Goal: Find specific page/section: Find specific page/section

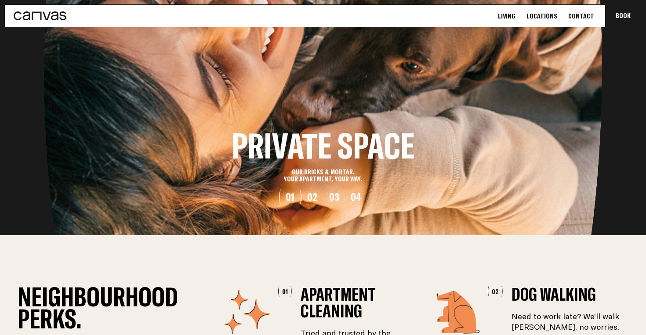
scroll to position [1051, 0]
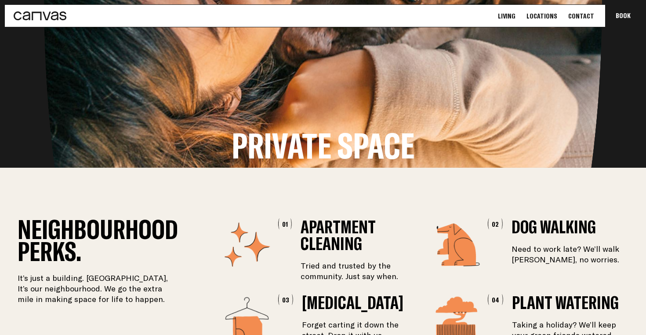
click at [518, 18] on link "Living" at bounding box center [507, 15] width 23 height 9
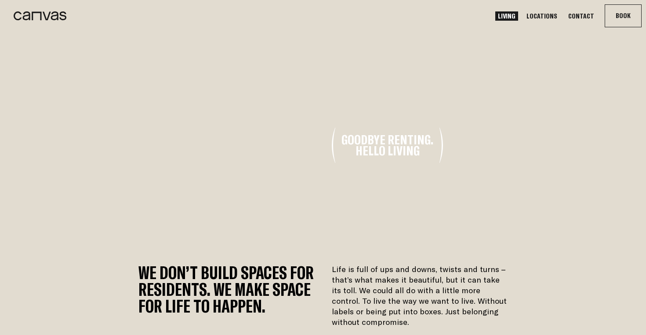
click at [548, 15] on link "Locations" at bounding box center [542, 15] width 36 height 9
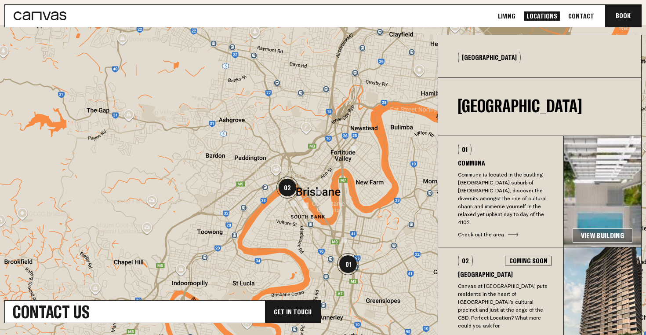
scroll to position [319, 0]
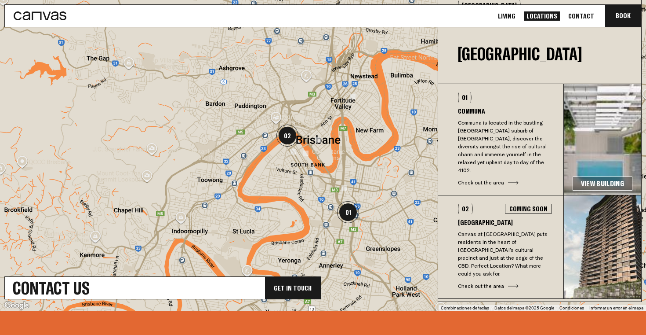
click at [582, 176] on link "View Building" at bounding box center [603, 183] width 60 height 14
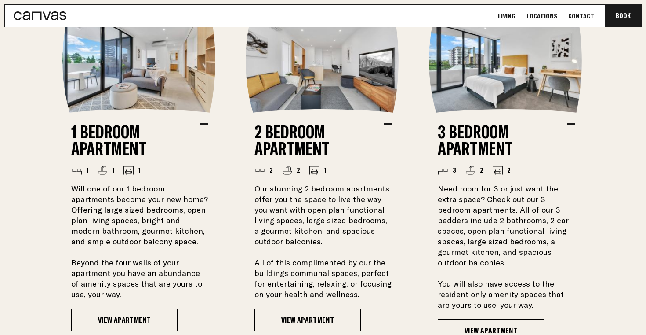
scroll to position [697, 0]
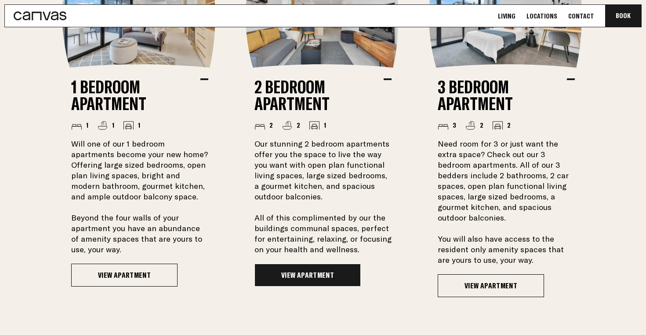
click at [286, 272] on link "View Apartment" at bounding box center [308, 274] width 106 height 23
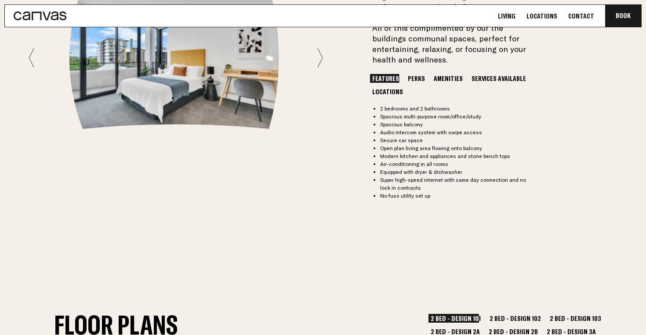
scroll to position [999, 0]
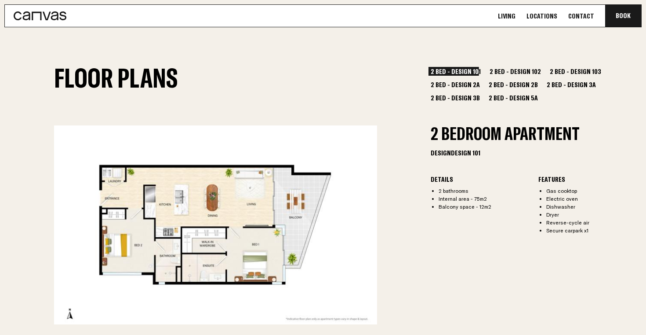
click at [545, 86] on button "2 Bed - Design 3A" at bounding box center [572, 84] width 54 height 9
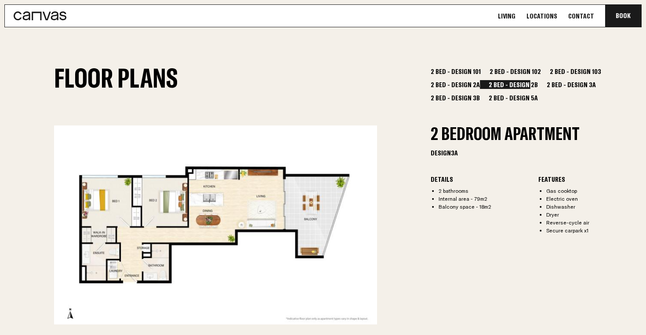
click at [482, 93] on button "2 Bed - Design 3B" at bounding box center [456, 97] width 54 height 9
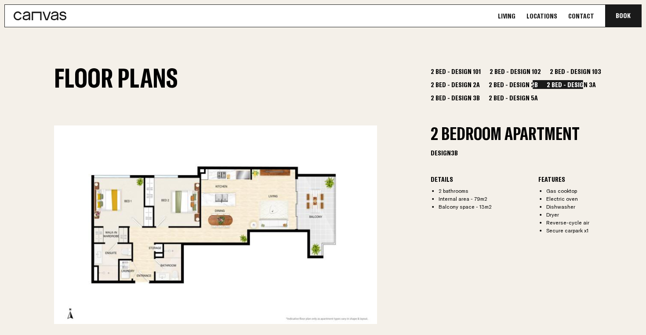
click at [482, 80] on button "2 Bed - Design 2A" at bounding box center [456, 84] width 54 height 9
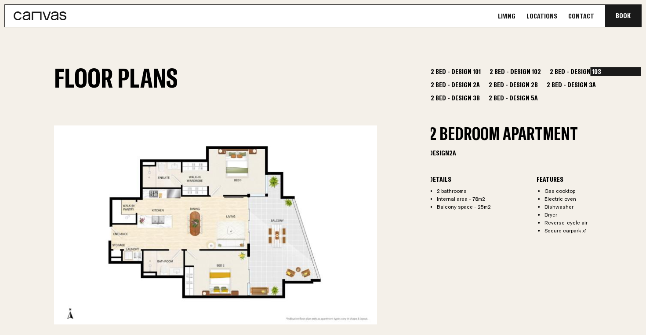
click at [540, 93] on button "2 Bed - Design 5A" at bounding box center [514, 97] width 54 height 9
